Goal: Navigation & Orientation: Find specific page/section

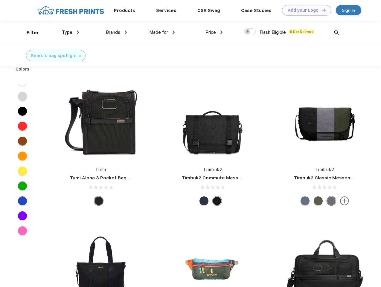
scroll to position [0, 0]
click at [304, 10] on link "Add your Logo Design Tool" at bounding box center [306, 10] width 49 height 10
click at [0, 0] on div "Design Tool" at bounding box center [0, 0] width 0 height 0
click at [321, 10] on link "Add your Logo Design Tool" at bounding box center [306, 10] width 49 height 10
click at [29, 33] on div "Filter" at bounding box center [33, 32] width 12 height 7
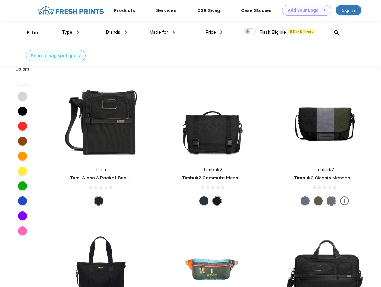
click at [71, 32] on span "Type" at bounding box center [67, 32] width 10 height 5
click at [116, 32] on span "Brands" at bounding box center [113, 32] width 14 height 5
click at [162, 32] on span "Made for" at bounding box center [158, 32] width 19 height 5
click at [214, 32] on span "Price" at bounding box center [210, 32] width 10 height 5
click at [250, 32] on div at bounding box center [250, 31] width 12 height 7
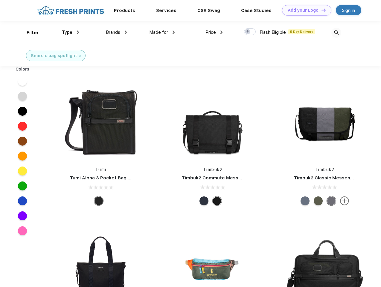
click at [248, 32] on input "checkbox" at bounding box center [246, 30] width 4 height 4
click at [336, 33] on img at bounding box center [336, 33] width 10 height 10
